Goal: Information Seeking & Learning: Learn about a topic

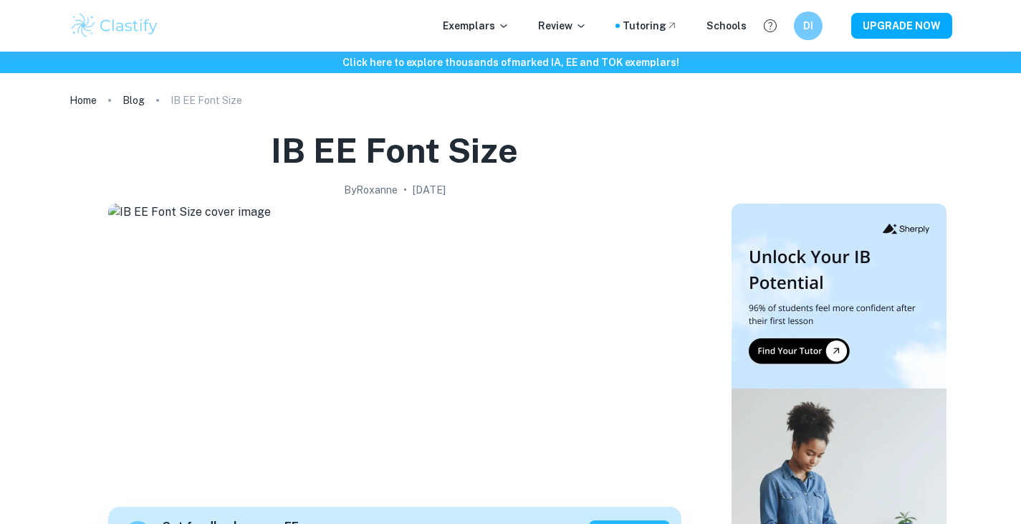
click at [740, 98] on ol "Home Blog IB EE Font Size" at bounding box center [511, 100] width 883 height 20
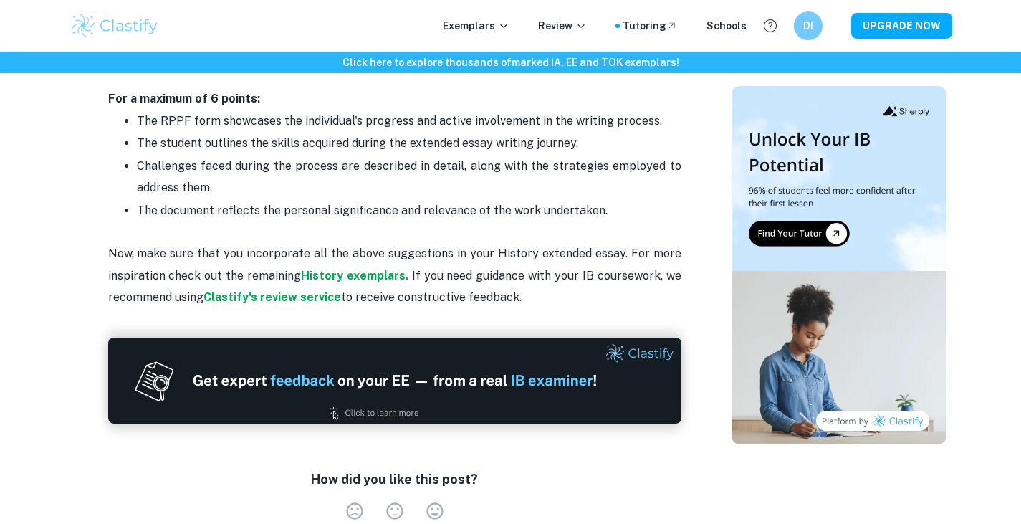
scroll to position [3075, 0]
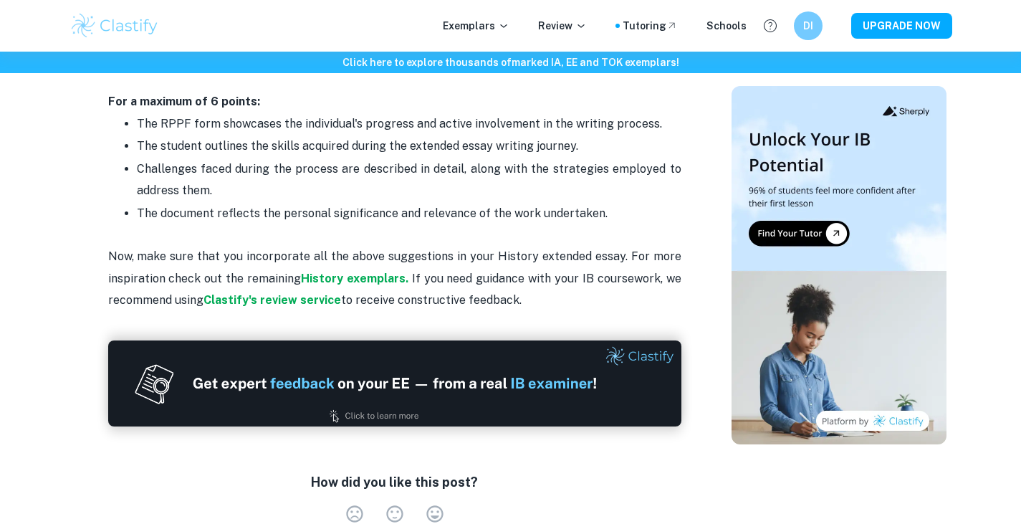
drag, startPoint x: 524, startPoint y: 280, endPoint x: 334, endPoint y: 134, distance: 239.3
click at [334, 134] on p "The RPPF form showcases the individual's progress and active involvement in the…" at bounding box center [409, 124] width 545 height 22
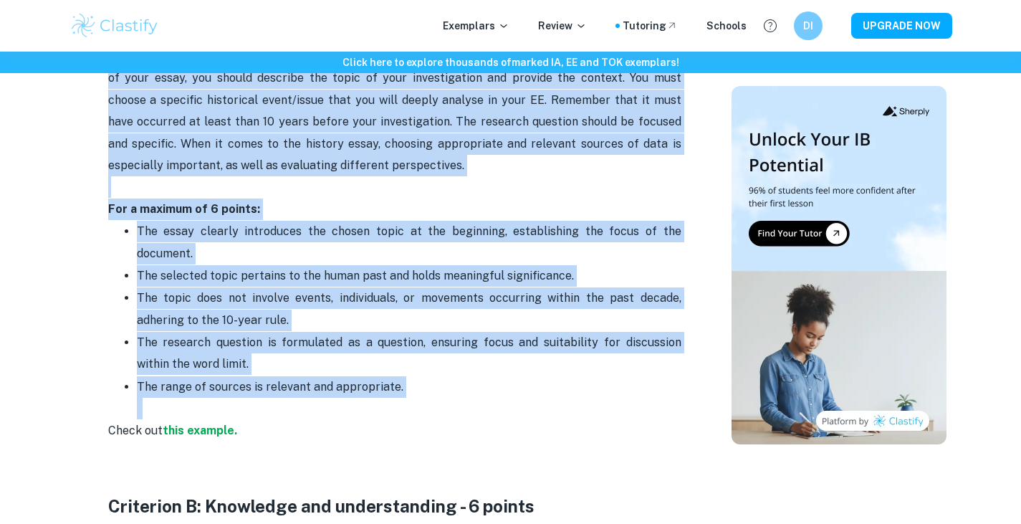
scroll to position [840, 0]
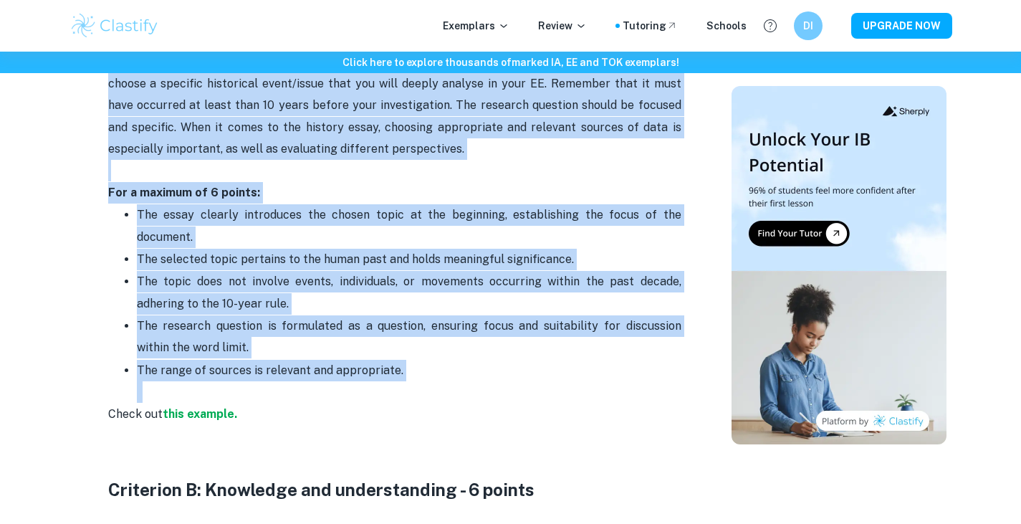
drag, startPoint x: 113, startPoint y: 247, endPoint x: 541, endPoint y: 231, distance: 428.2
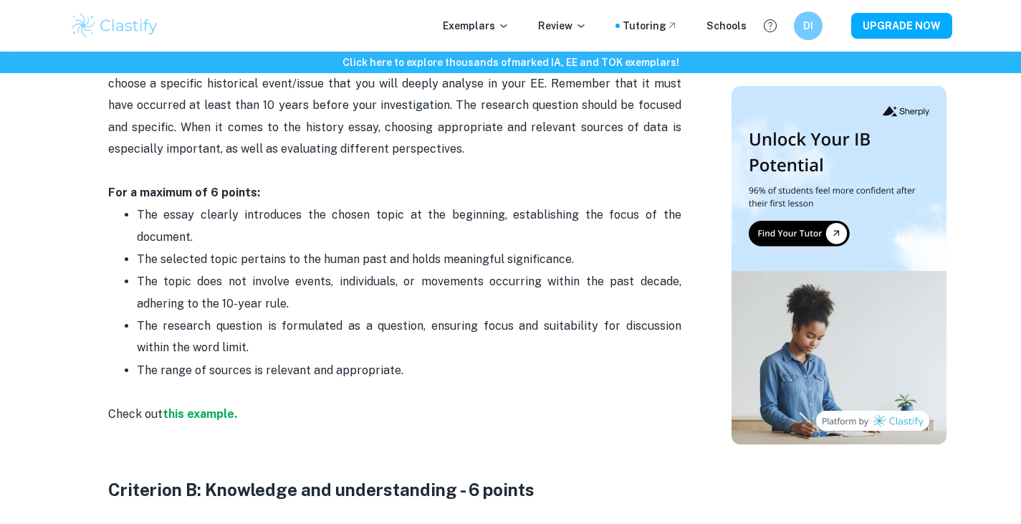
click at [536, 317] on p "The research question is formulated as a question, ensuring focus and suitabili…" at bounding box center [409, 337] width 545 height 44
drag, startPoint x: 411, startPoint y: 376, endPoint x: 191, endPoint y: 235, distance: 260.5
click at [191, 235] on ul "The essay clearly introduces the chosen topic at the beginning, establishing th…" at bounding box center [394, 304] width 573 height 200
click at [191, 235] on p "The essay clearly introduces the chosen topic at the beginning, establishing th…" at bounding box center [409, 226] width 545 height 44
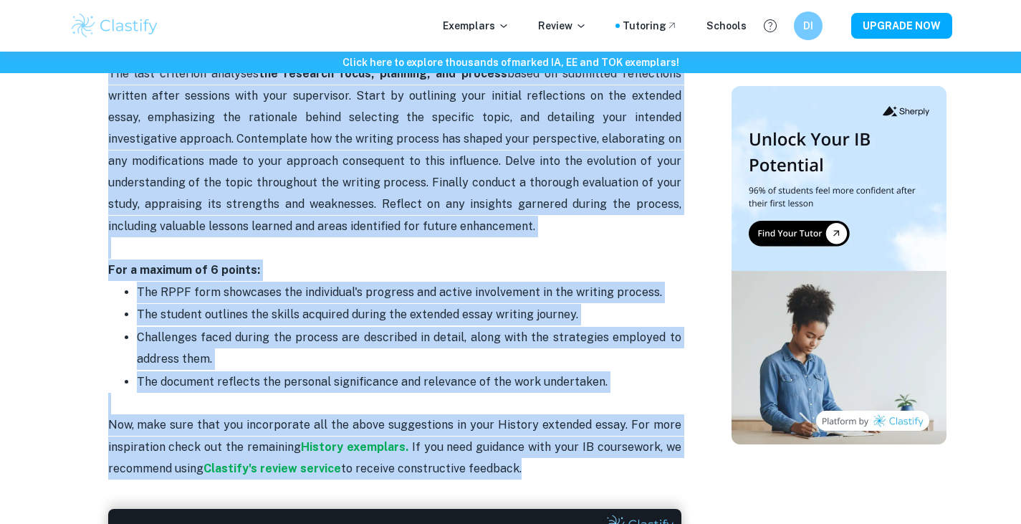
scroll to position [2969, 0]
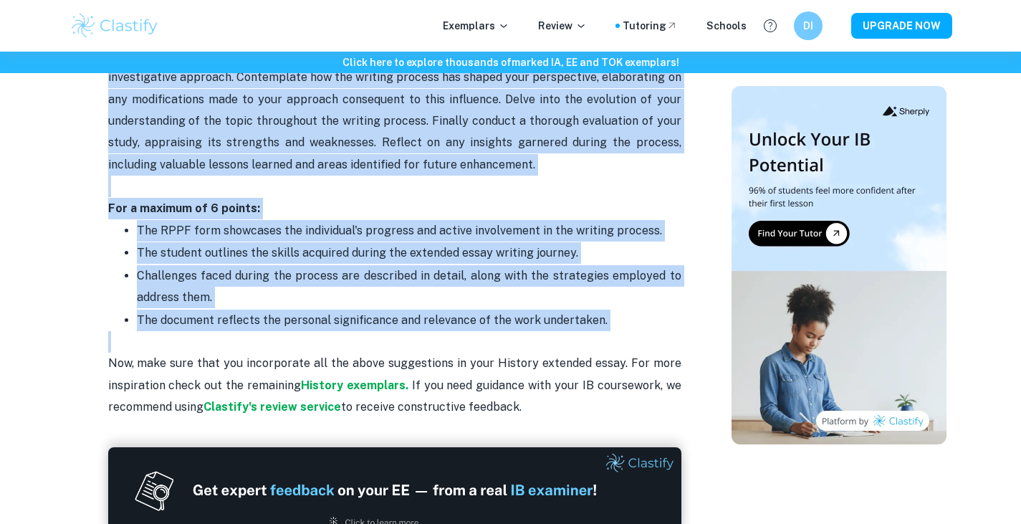
drag, startPoint x: 108, startPoint y: 187, endPoint x: 624, endPoint y: 352, distance: 541.1
copy div "Loremipsu D: Sitam con adipis - 7 elitse Doe temp incidid ut labo etdolorem ali…"
